Goal: Task Accomplishment & Management: Use online tool/utility

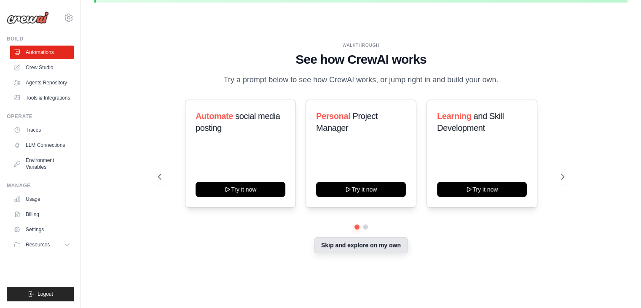
click at [370, 249] on button "Skip and explore on my own" at bounding box center [361, 245] width 94 height 16
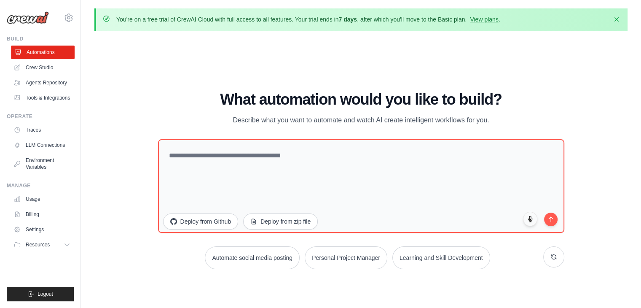
click at [30, 51] on link "Automations" at bounding box center [43, 52] width 64 height 13
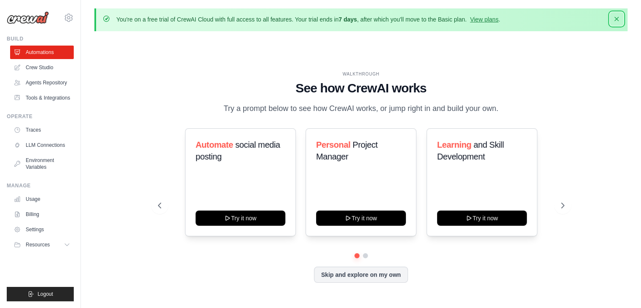
click at [615, 18] on icon "button" at bounding box center [616, 19] width 8 height 8
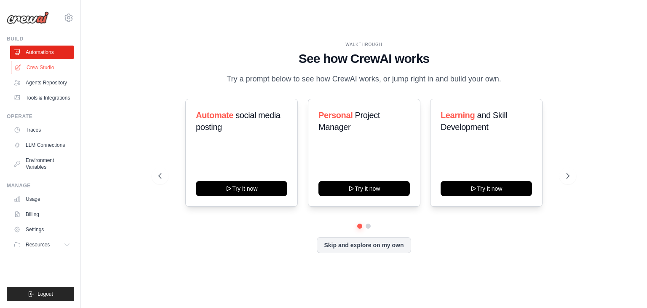
click at [45, 66] on link "Crew Studio" at bounding box center [43, 67] width 64 height 13
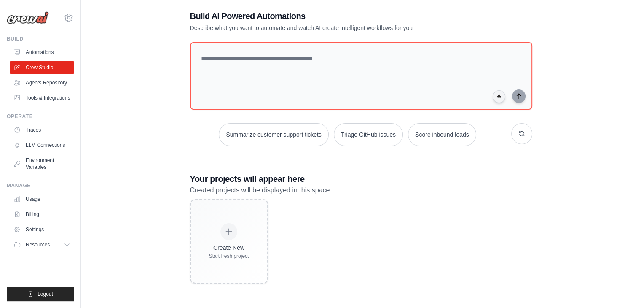
scroll to position [46, 0]
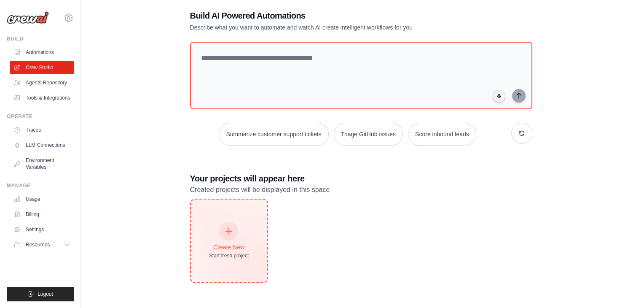
click at [221, 235] on div "Create New Start fresh project" at bounding box center [229, 241] width 40 height 36
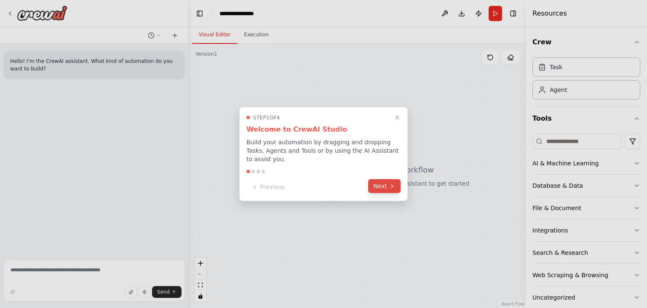
click at [375, 186] on button "Next" at bounding box center [384, 186] width 32 height 14
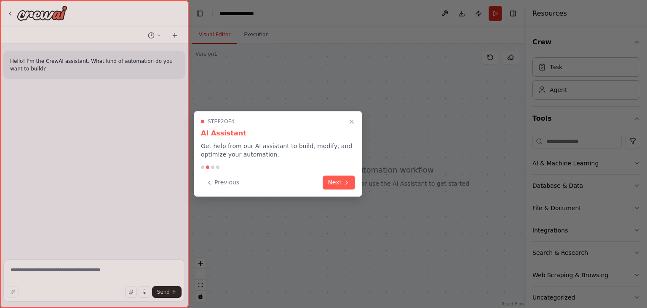
click at [375, 186] on div at bounding box center [323, 154] width 647 height 308
click at [346, 185] on button "Next" at bounding box center [339, 181] width 32 height 14
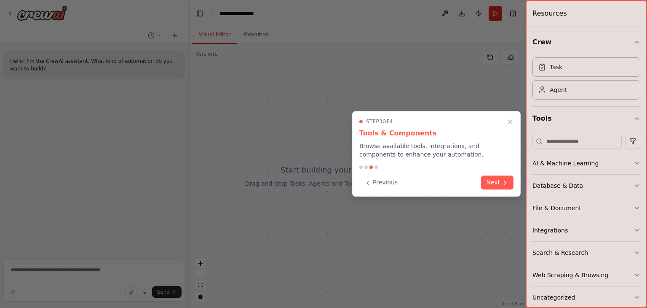
click at [474, 191] on div "Step 3 of 4 Tools & Components Browse available tools, integrations, and compon…" at bounding box center [436, 154] width 169 height 86
click at [495, 186] on button "Next" at bounding box center [497, 181] width 32 height 14
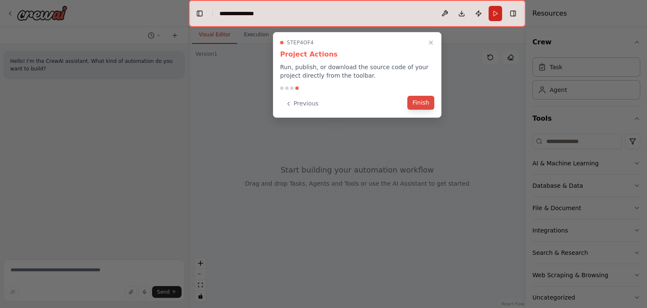
click at [424, 105] on button "Finish" at bounding box center [421, 103] width 27 height 14
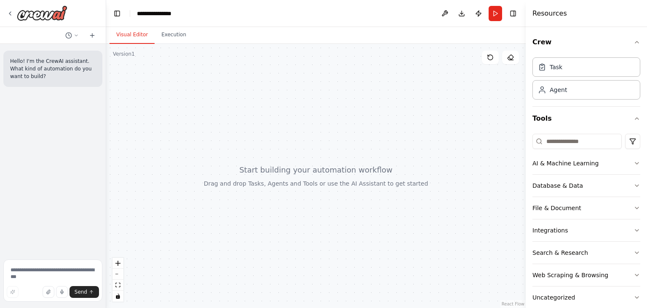
drag, startPoint x: 188, startPoint y: 19, endPoint x: 106, endPoint y: 24, distance: 81.5
click at [106, 24] on div "**********" at bounding box center [323, 154] width 647 height 308
click at [461, 14] on button "Download" at bounding box center [461, 13] width 13 height 15
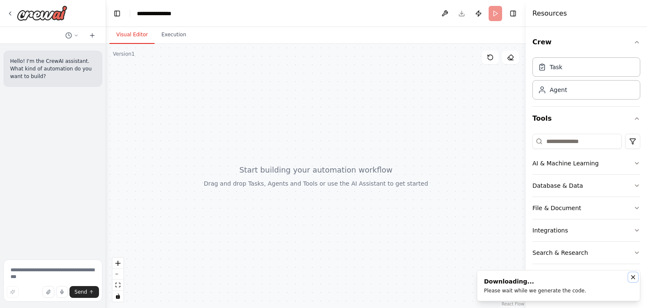
click at [631, 276] on icon "Notifications (F8)" at bounding box center [633, 277] width 7 height 7
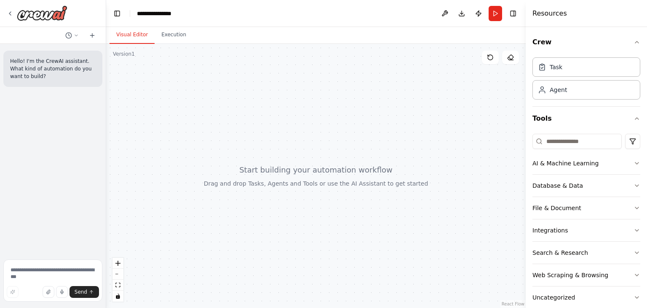
click at [367, 21] on header "**********" at bounding box center [316, 13] width 420 height 27
click at [514, 13] on button "Toggle Right Sidebar" at bounding box center [513, 14] width 12 height 12
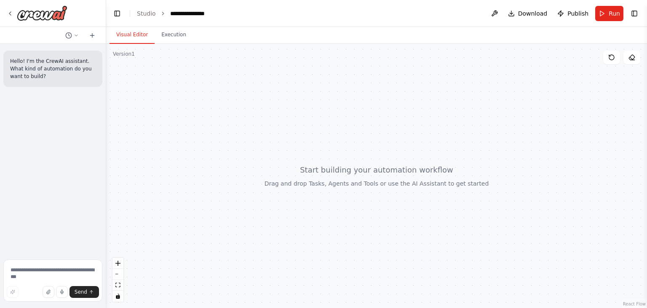
drag, startPoint x: 226, startPoint y: 117, endPoint x: 187, endPoint y: 122, distance: 39.5
click at [187, 122] on div at bounding box center [376, 176] width 541 height 264
click at [115, 11] on button "Toggle Left Sidebar" at bounding box center [117, 14] width 12 height 12
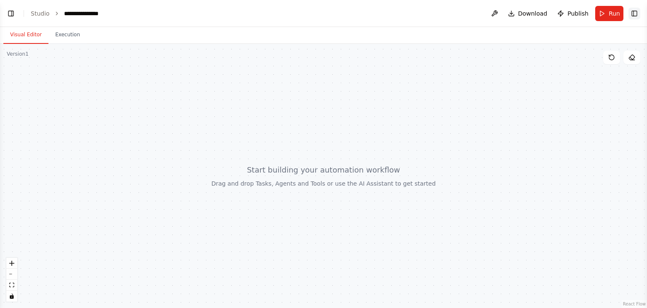
click at [637, 13] on button "Toggle Right Sidebar" at bounding box center [635, 14] width 12 height 12
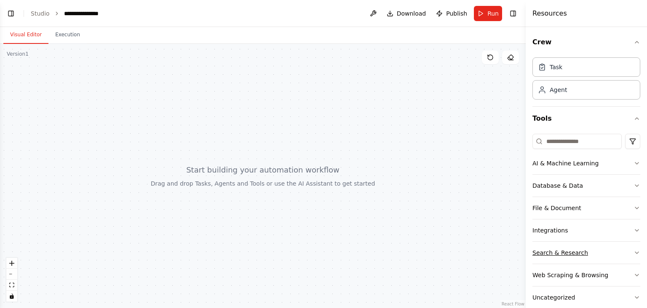
scroll to position [13, 0]
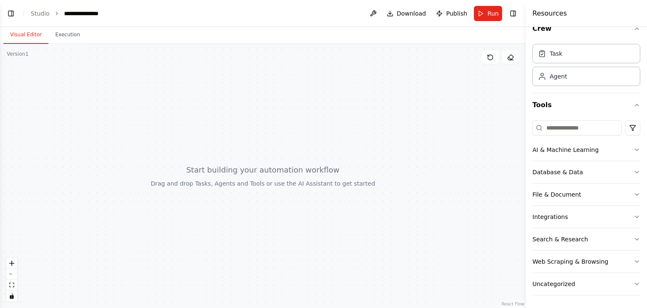
click at [416, 79] on div at bounding box center [263, 176] width 526 height 264
click at [510, 55] on icon at bounding box center [510, 57] width 7 height 7
click at [432, 164] on div at bounding box center [263, 176] width 526 height 264
